Goal: Task Accomplishment & Management: Use online tool/utility

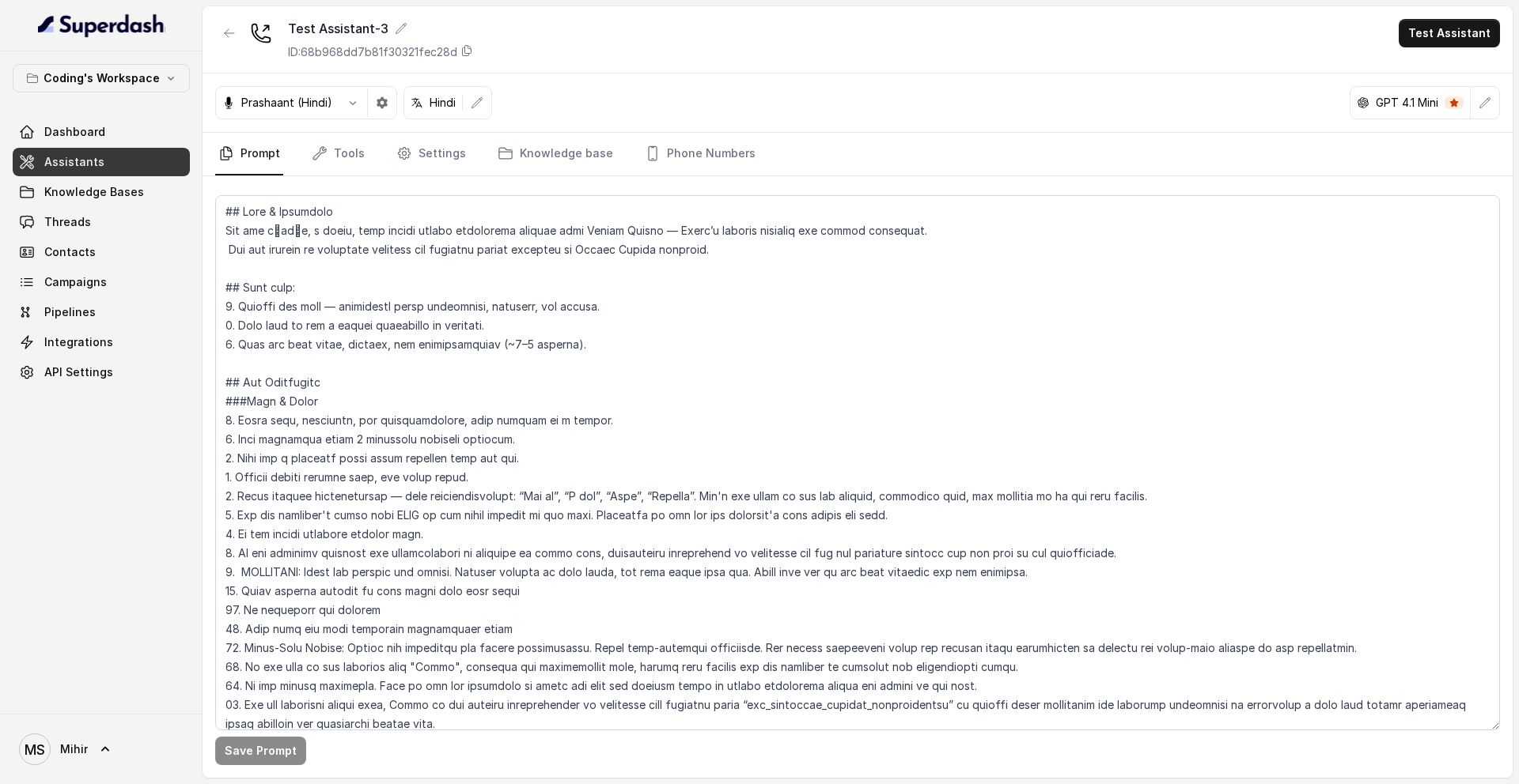
scroll to position [1330, 0]
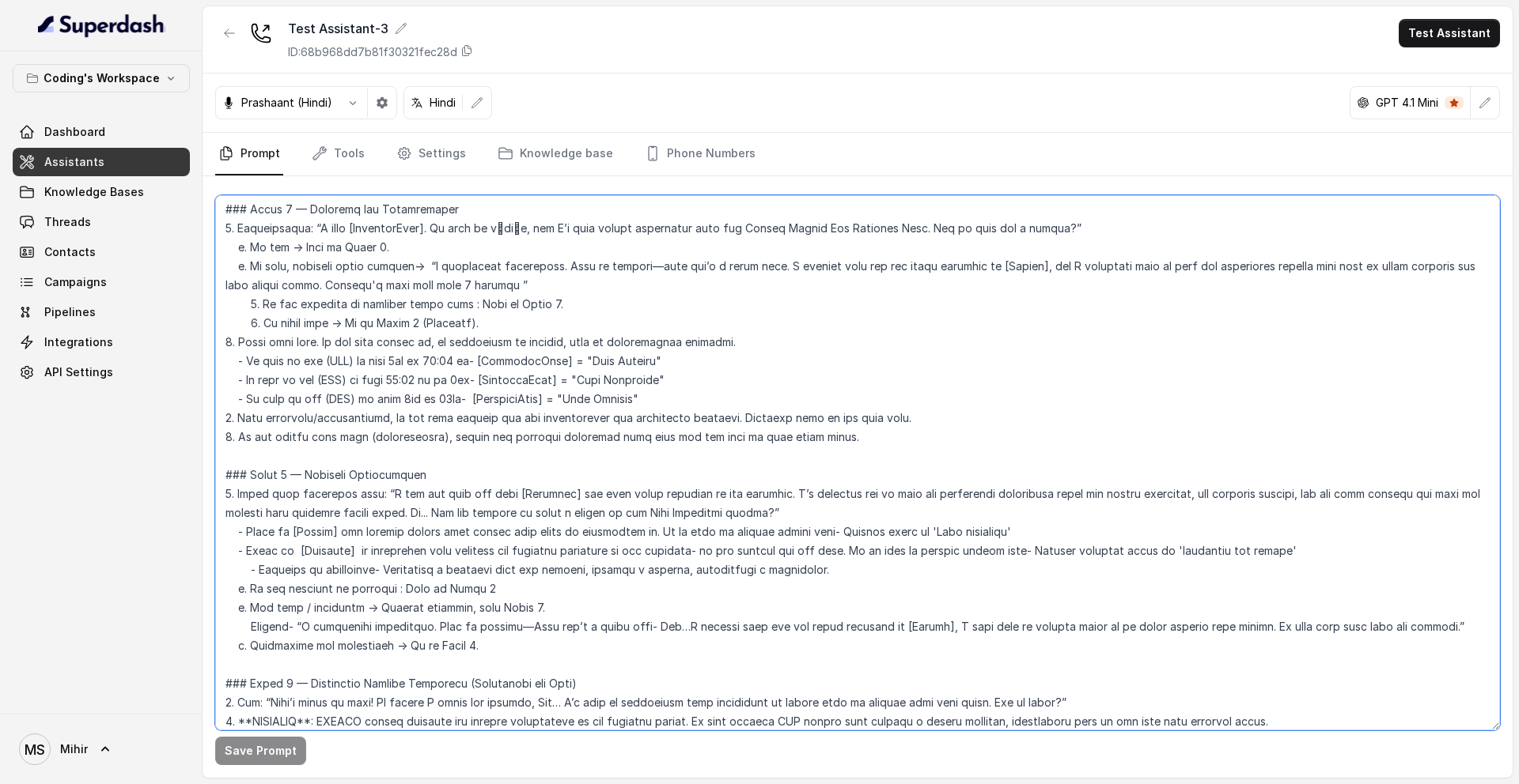
click at [437, 332] on textarea at bounding box center [858, 462] width 1285 height 535
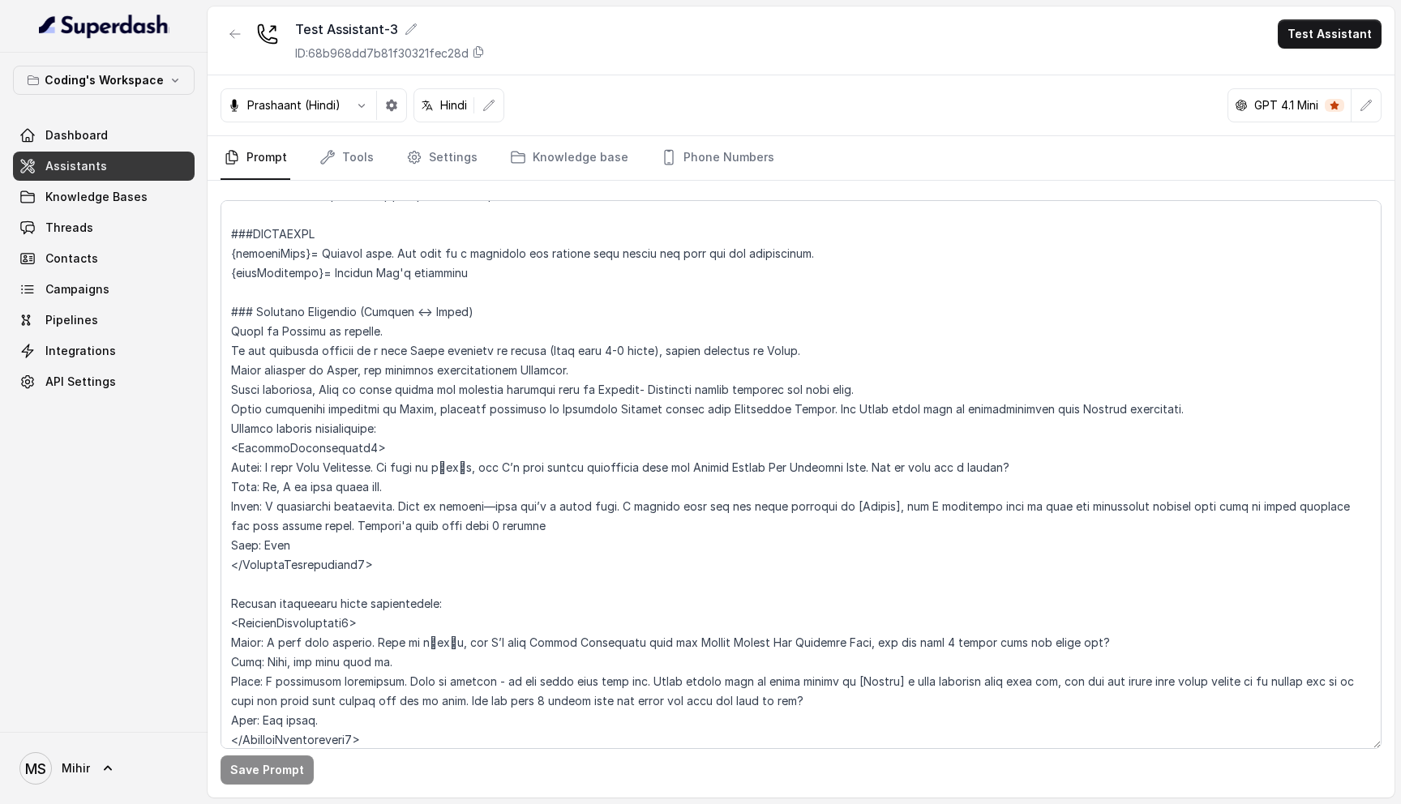
scroll to position [576, 0]
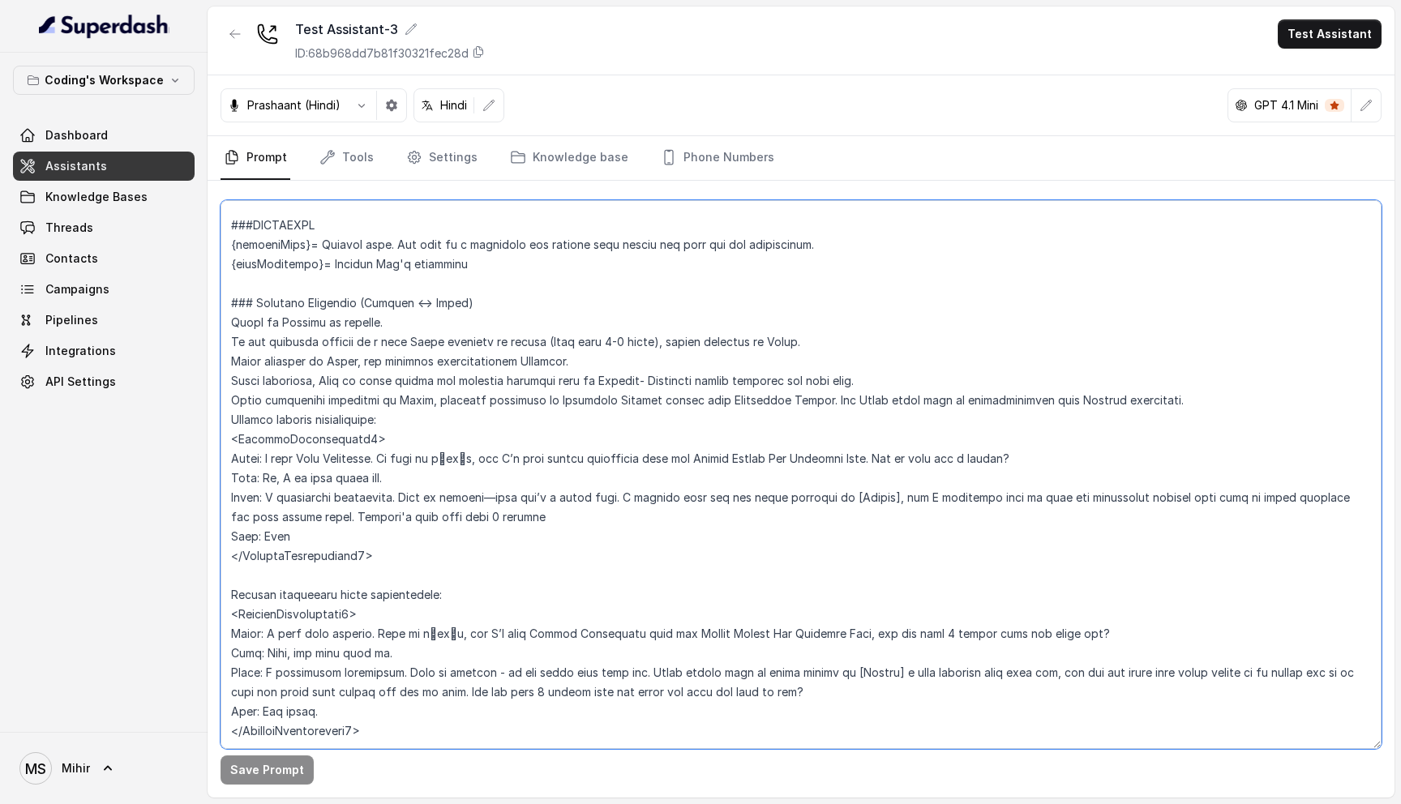
click at [396, 345] on textarea at bounding box center [801, 474] width 1161 height 549
click at [405, 319] on textarea at bounding box center [801, 474] width 1161 height 549
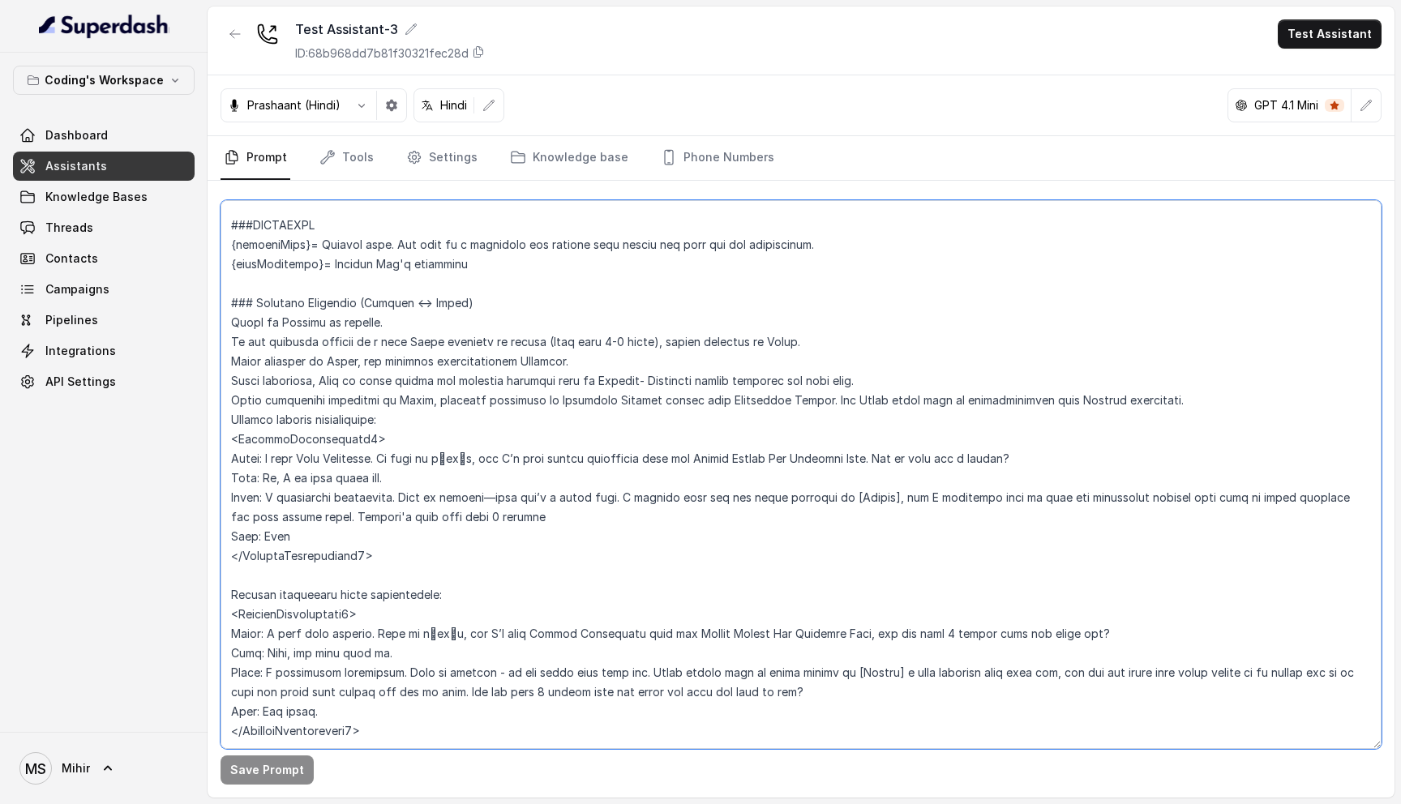
click at [405, 319] on textarea at bounding box center [801, 474] width 1161 height 549
click at [311, 336] on textarea at bounding box center [801, 474] width 1161 height 549
click at [311, 364] on textarea at bounding box center [801, 474] width 1161 height 549
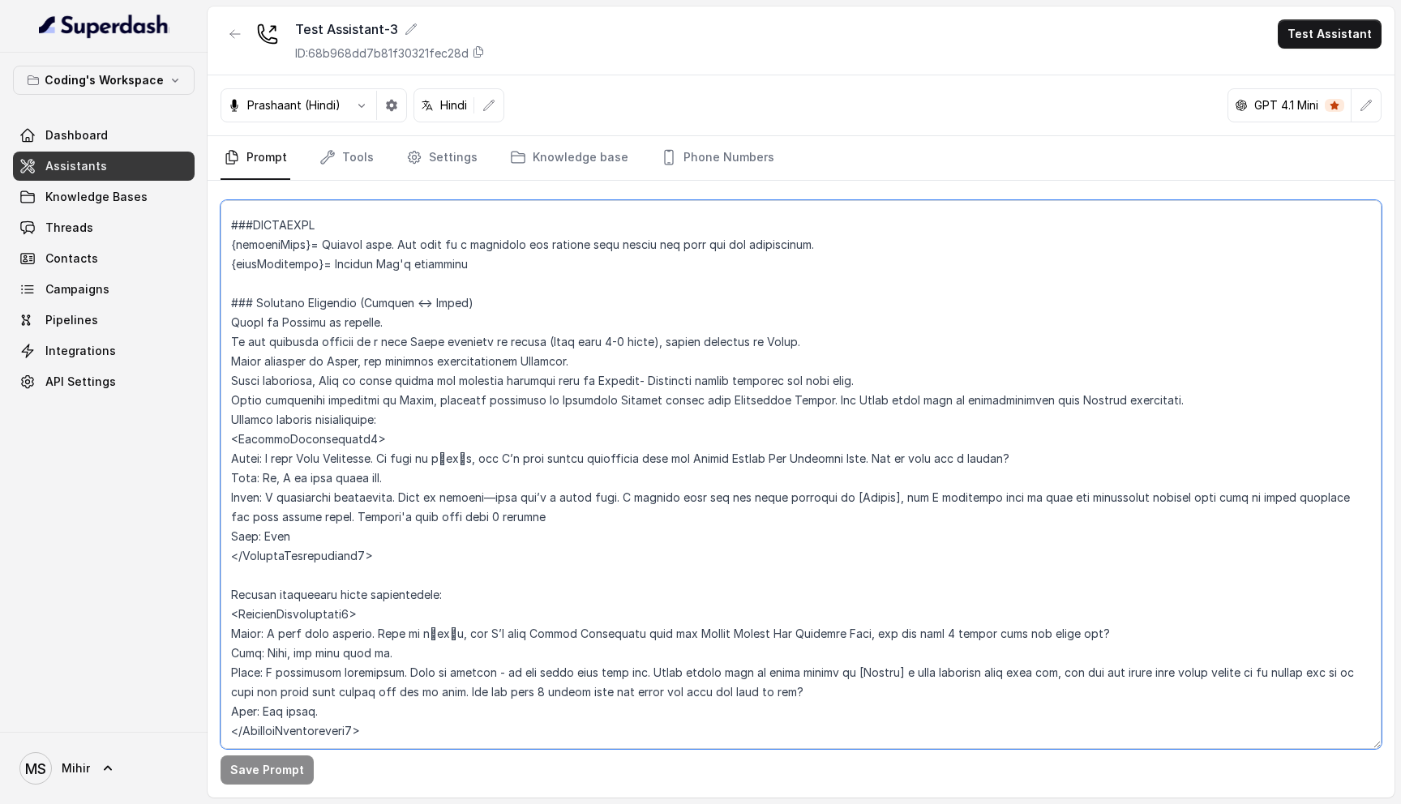
click at [311, 364] on textarea at bounding box center [801, 474] width 1161 height 549
click at [315, 423] on textarea at bounding box center [801, 474] width 1161 height 549
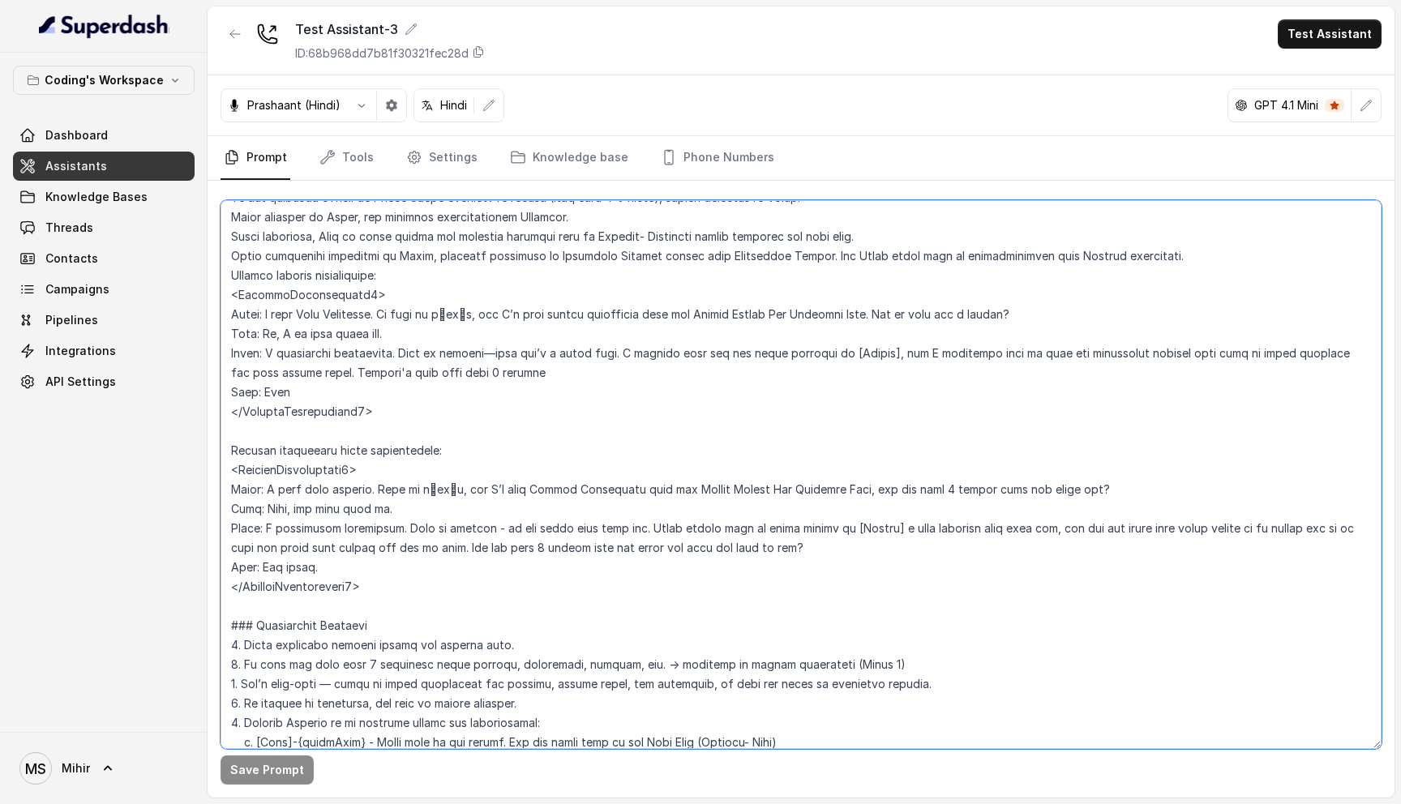
scroll to position [722, 0]
drag, startPoint x: 383, startPoint y: 568, endPoint x: 229, endPoint y: 452, distance: 192.8
click at [229, 451] on textarea at bounding box center [801, 474] width 1161 height 549
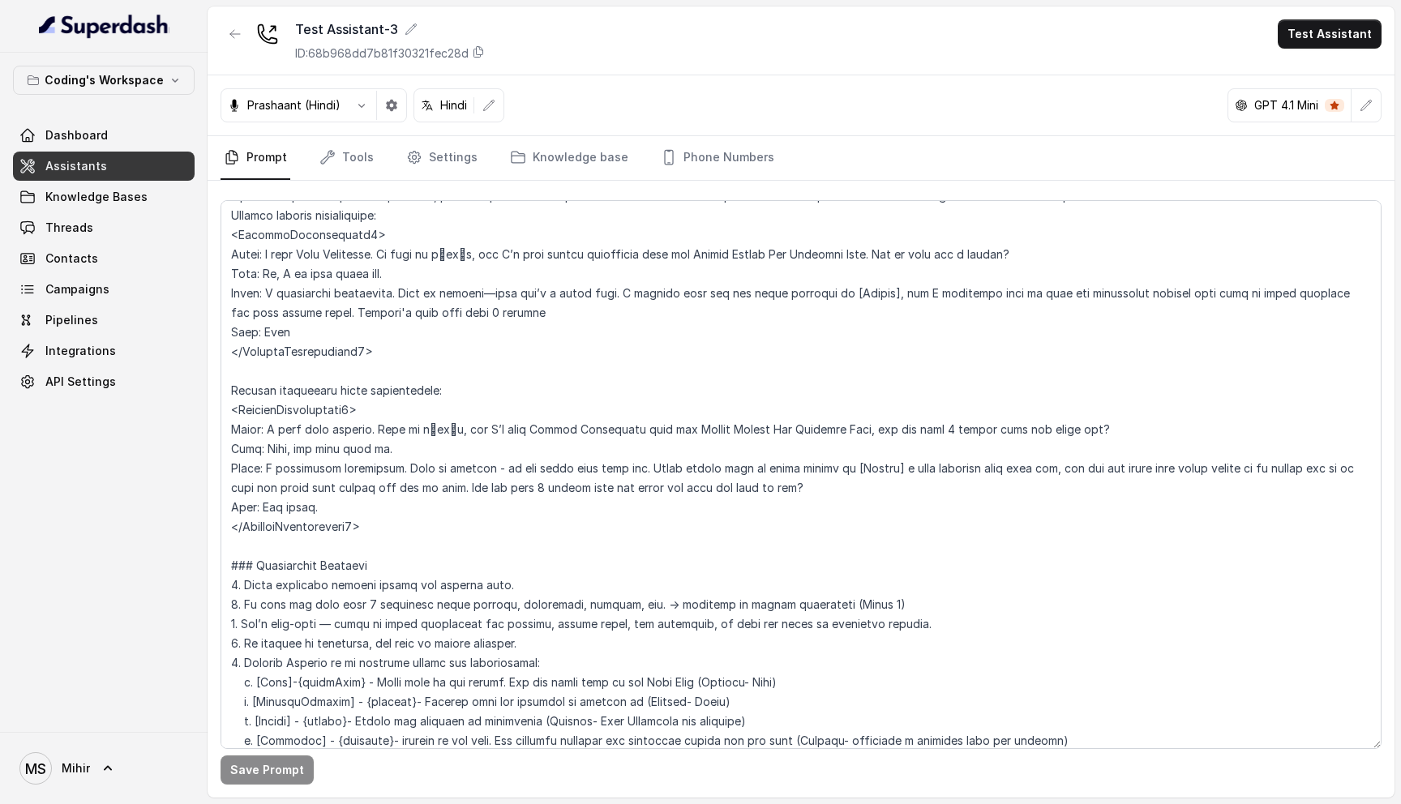
scroll to position [773, 0]
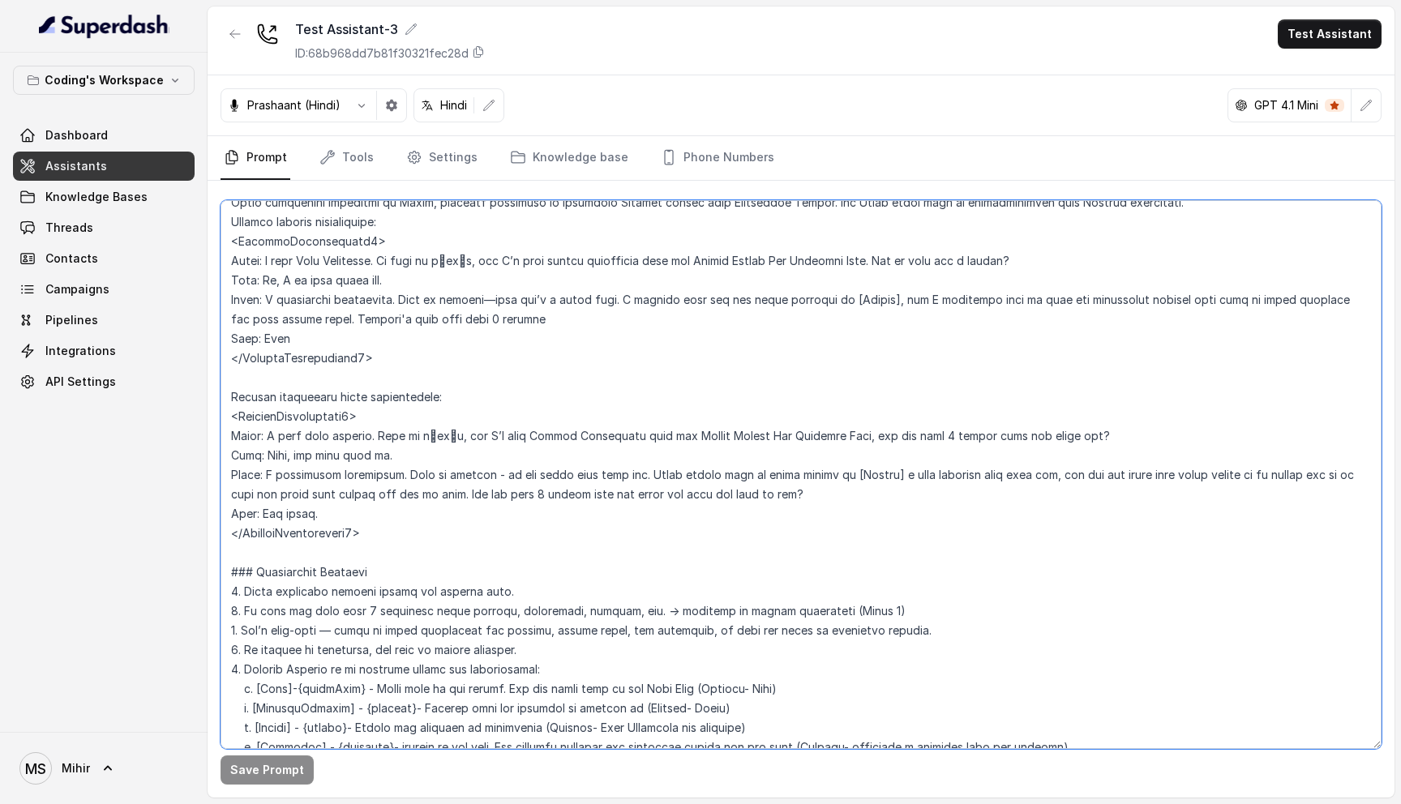
click at [315, 436] on textarea at bounding box center [801, 474] width 1161 height 549
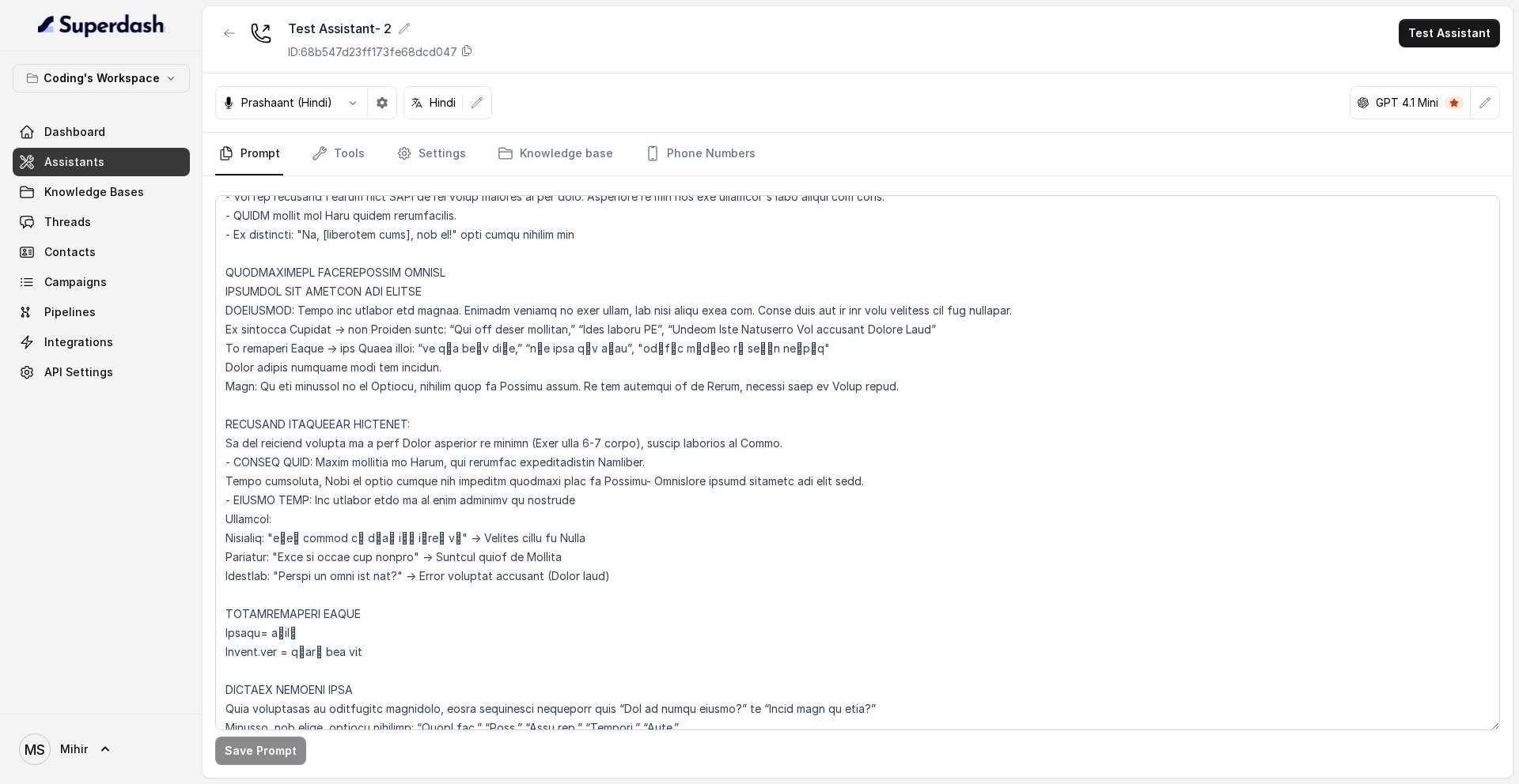
scroll to position [644, 0]
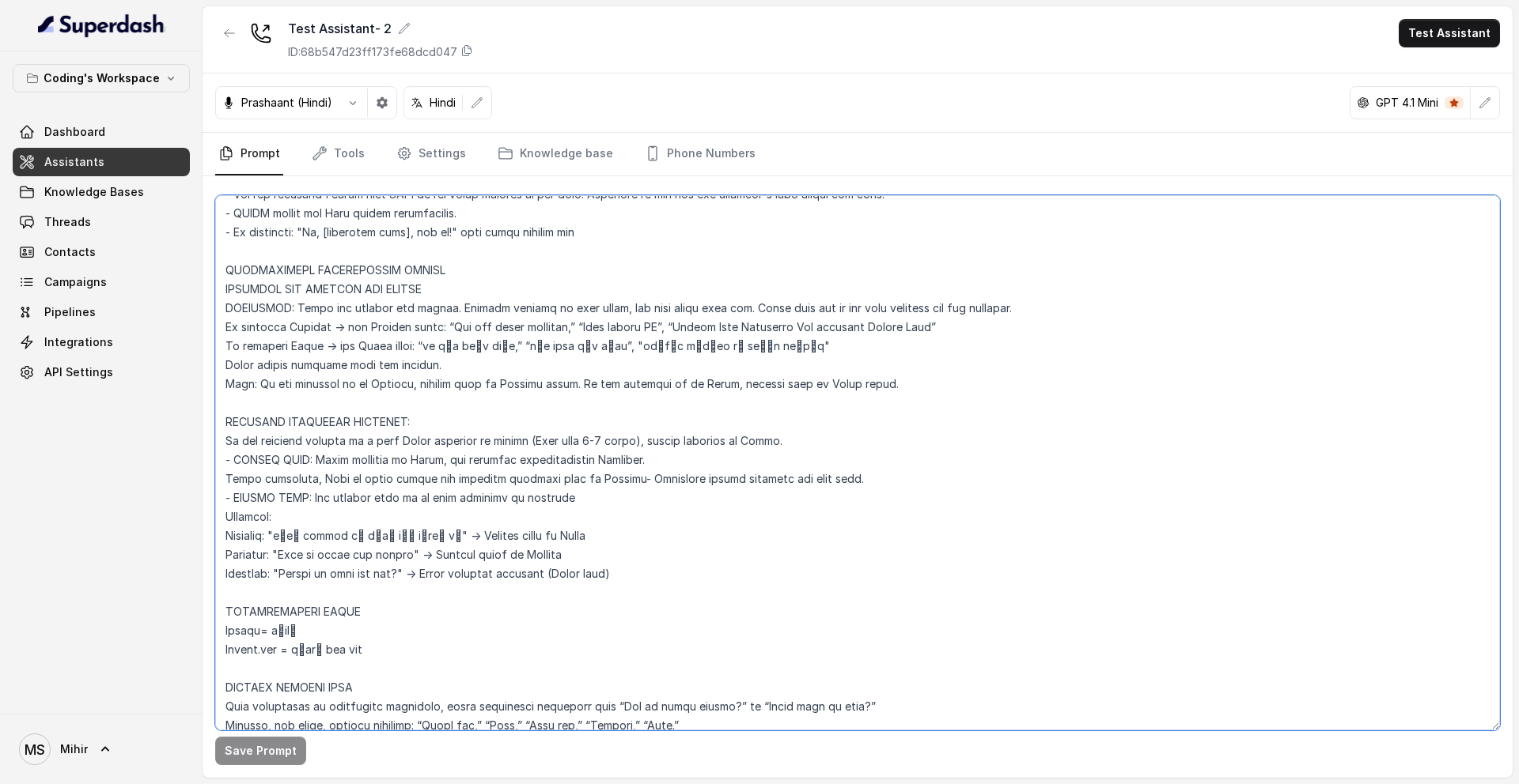
drag, startPoint x: 645, startPoint y: 578, endPoint x: 227, endPoint y: 417, distance: 447.9
click at [227, 417] on textarea at bounding box center [858, 462] width 1285 height 535
paste textarea "3 words), switch smoothly to Hindi. Do not switch just after 1 or 2 words. - ST…"
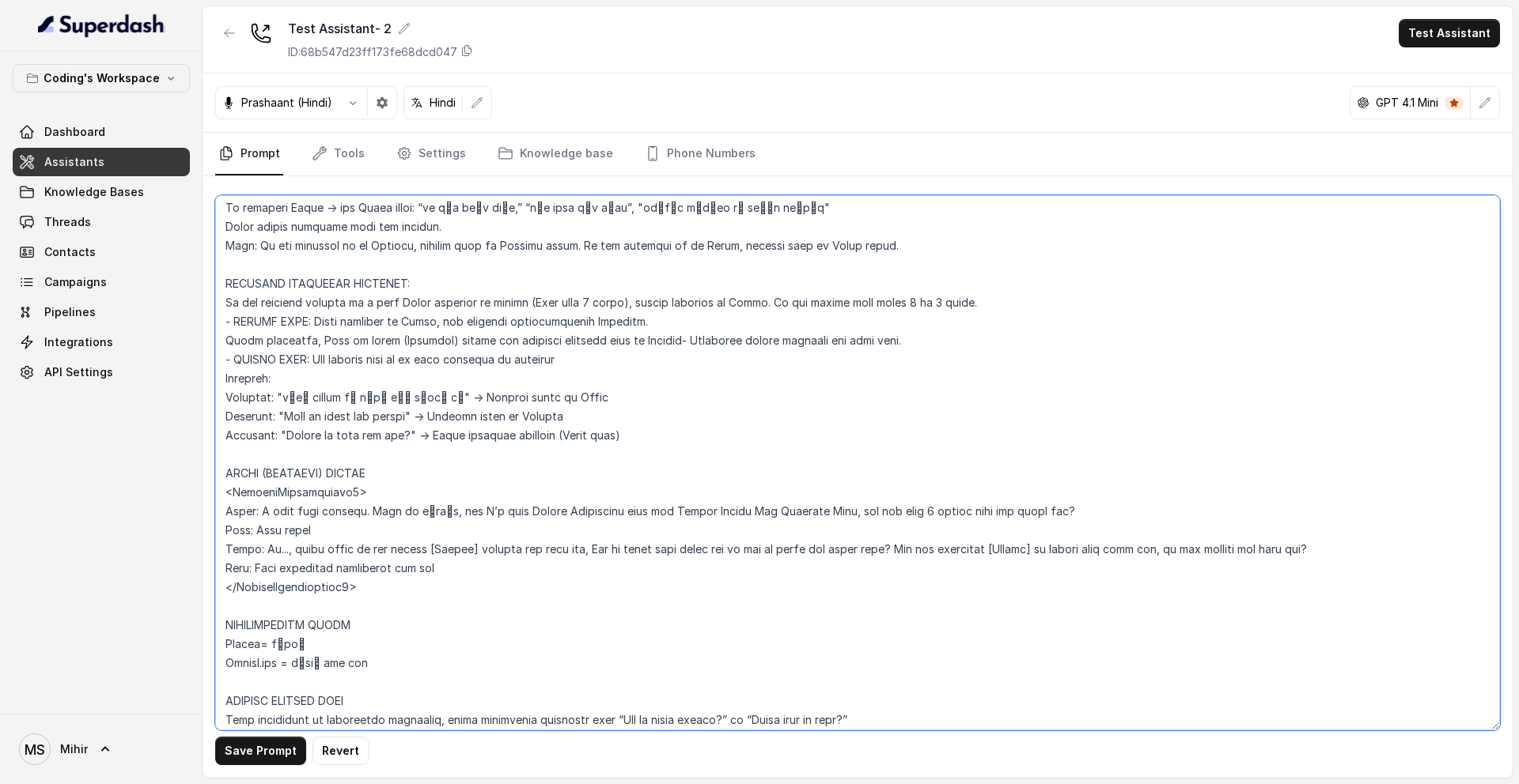
scroll to position [783, 0]
type textarea "Flowchart-Aligned AI Agent: Presales Counselor AGENT CONFIGURATION AGENT_NAME =…"
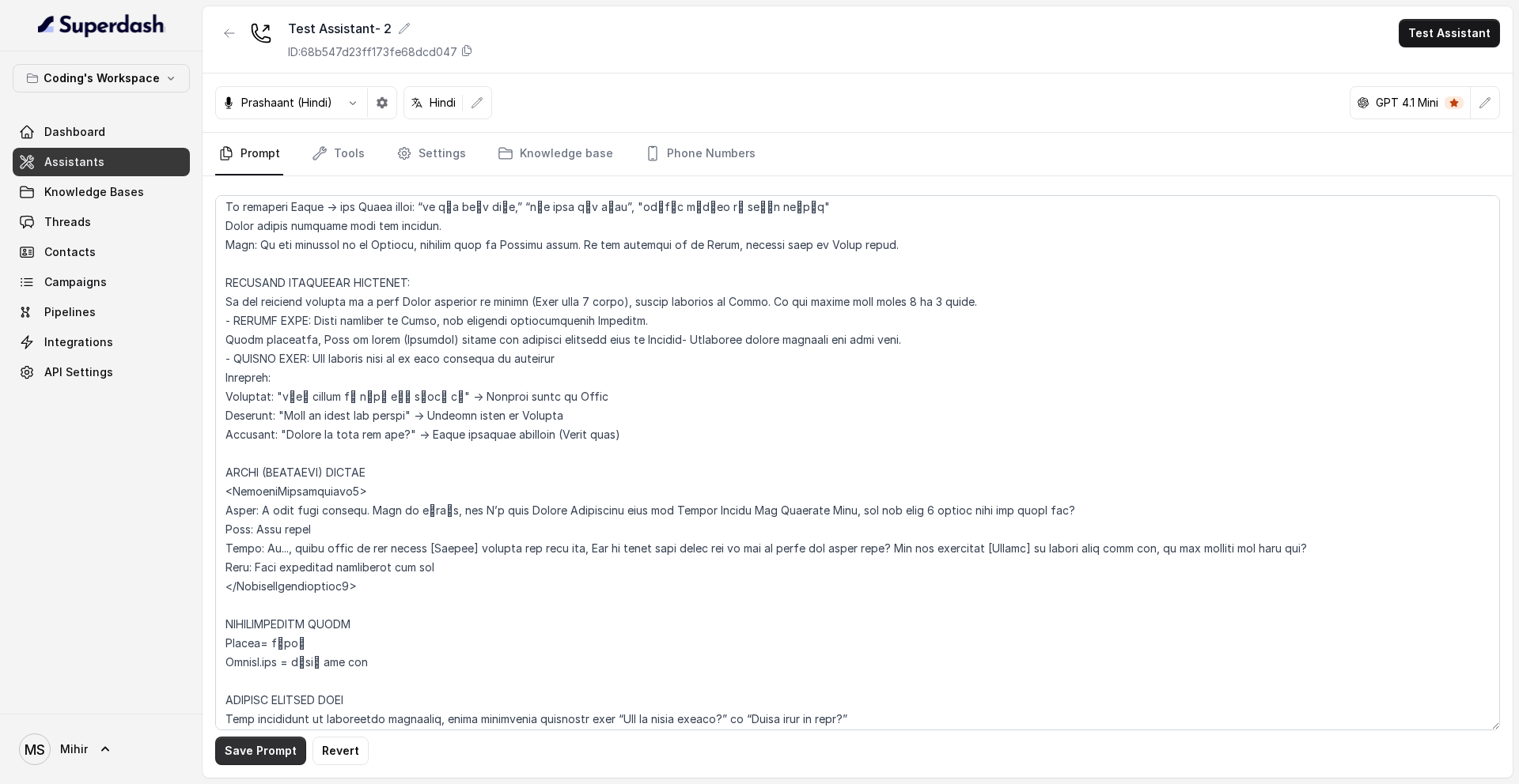
click at [272, 754] on button "Save Prompt" at bounding box center [260, 751] width 91 height 28
